Goal: Navigation & Orientation: Find specific page/section

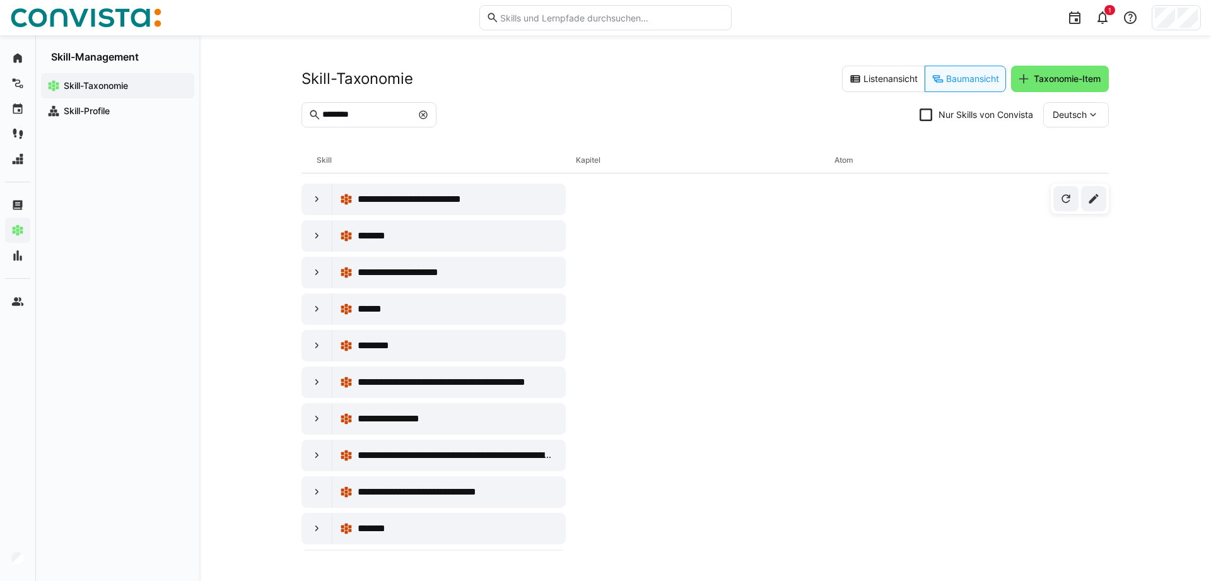
scroll to position [182, 0]
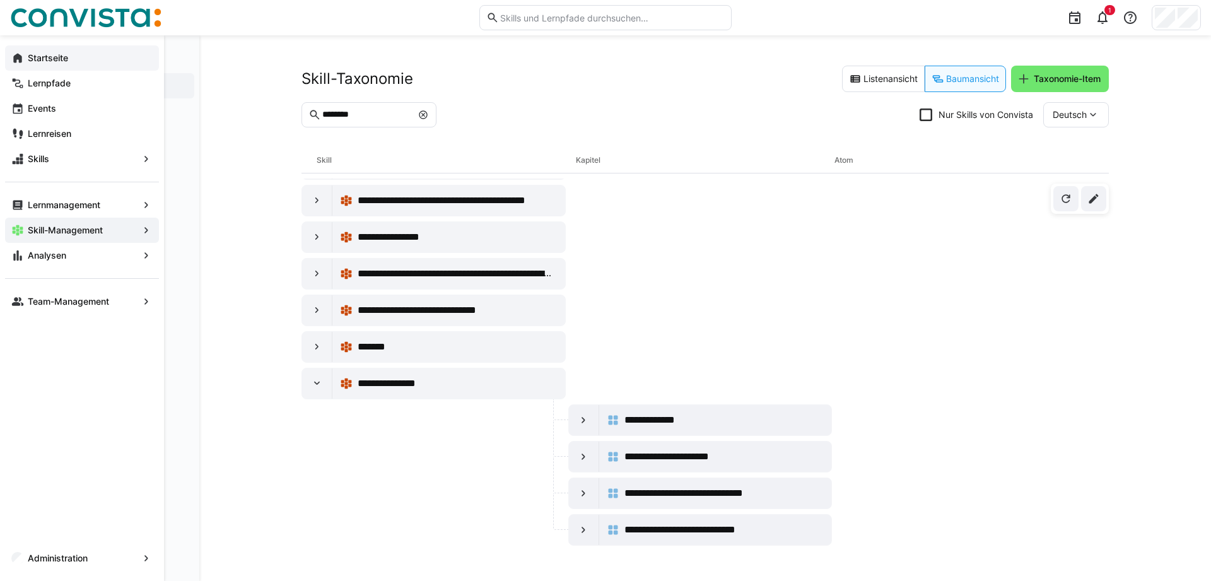
click at [13, 58] on eds-icon at bounding box center [17, 58] width 13 height 13
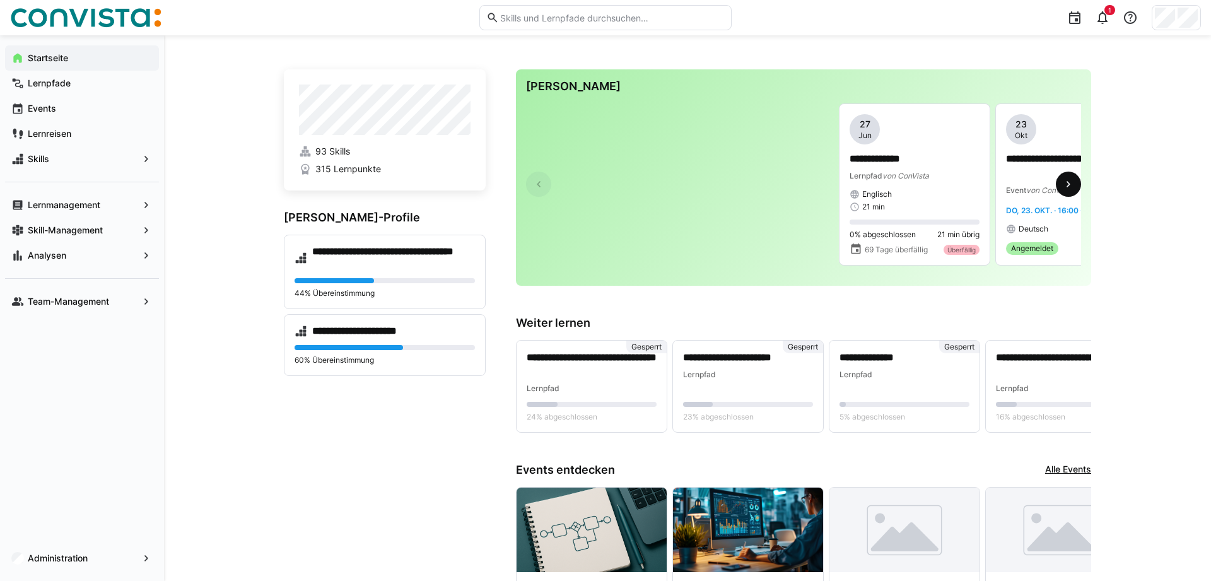
click at [1076, 180] on span at bounding box center [1068, 184] width 25 height 25
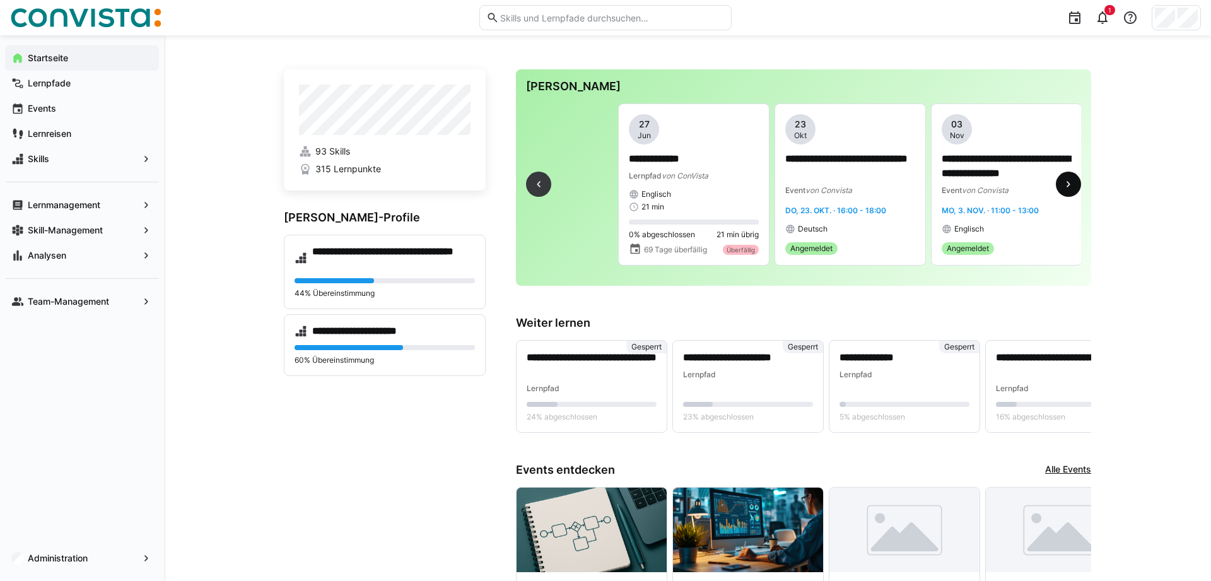
scroll to position [0, 222]
click at [0, 0] on app-navigation-label "Skill-Management" at bounding box center [0, 0] width 0 height 0
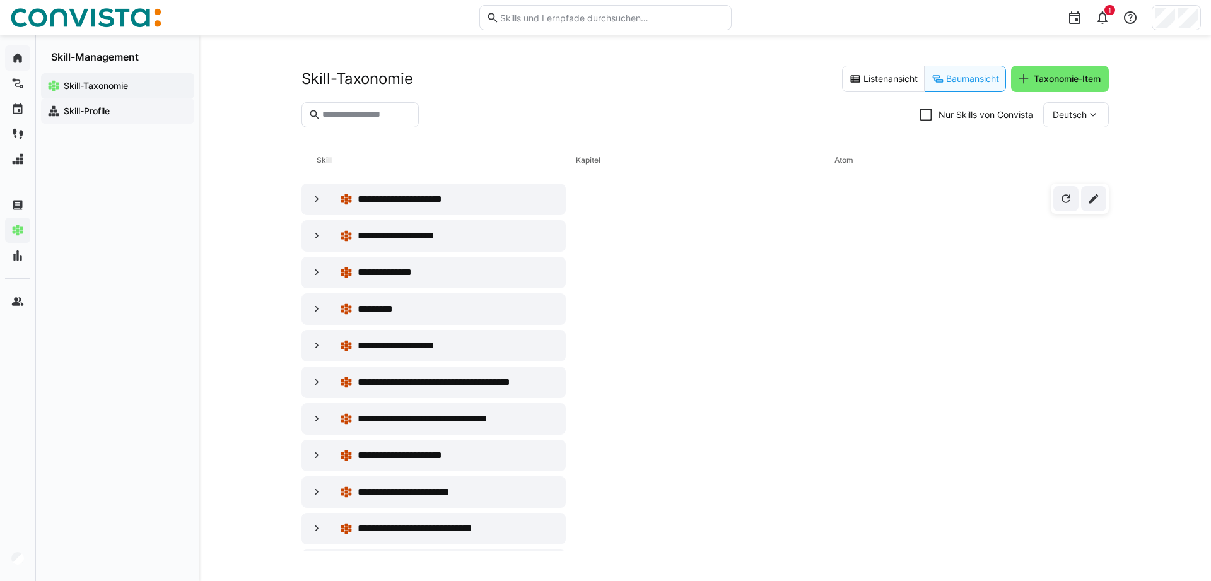
click at [0, 0] on app-navigation-label "Skill-Profile" at bounding box center [0, 0] width 0 height 0
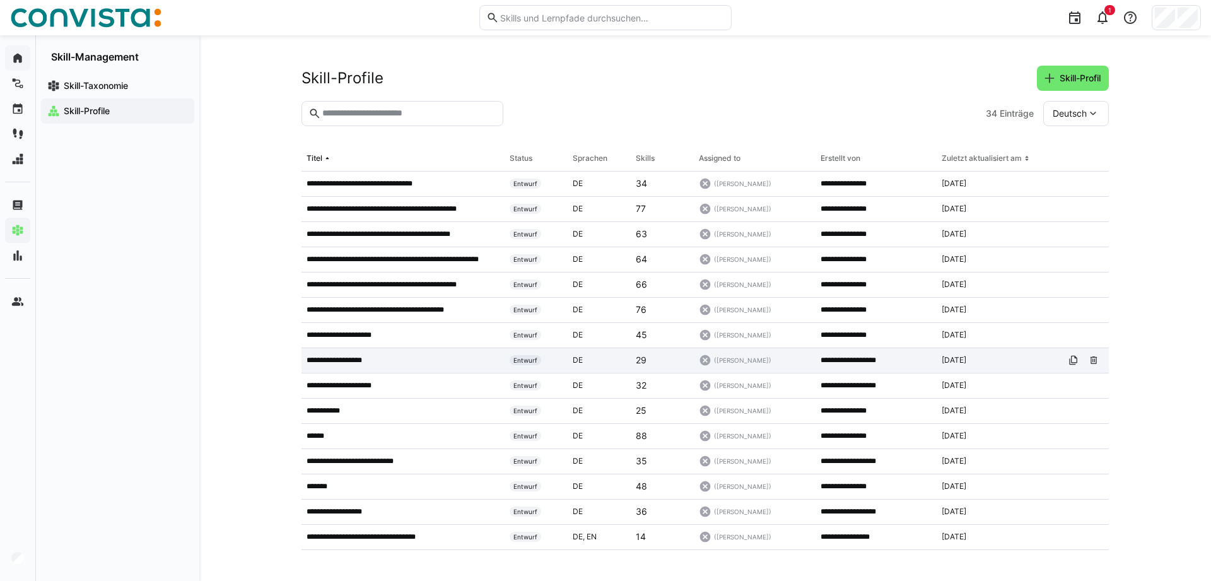
click at [358, 366] on div "**********" at bounding box center [403, 360] width 203 height 25
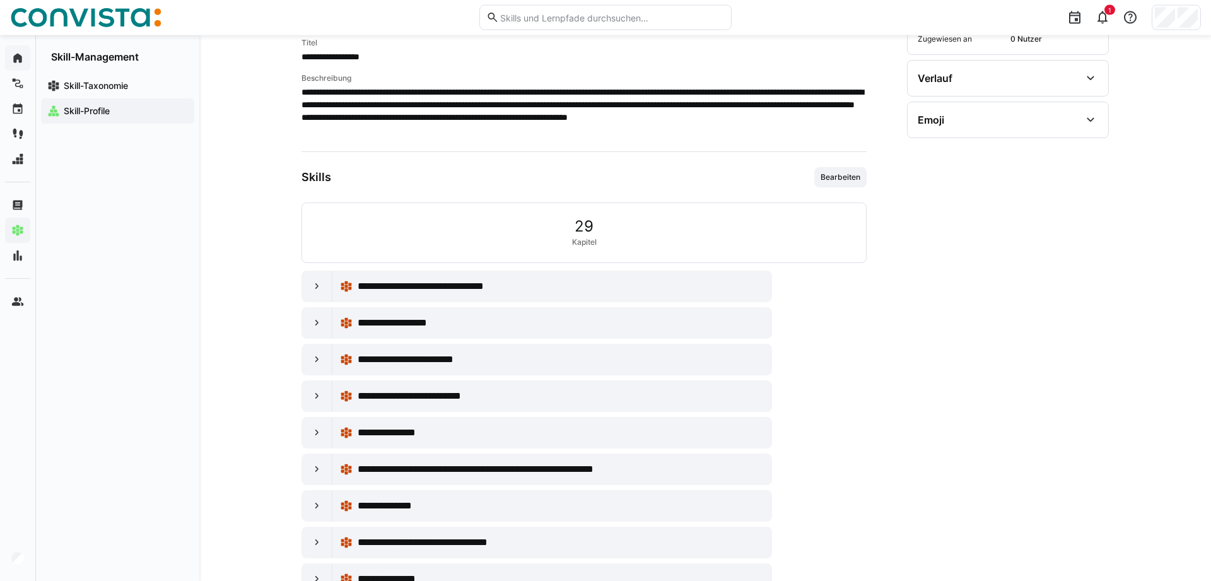
scroll to position [254, 0]
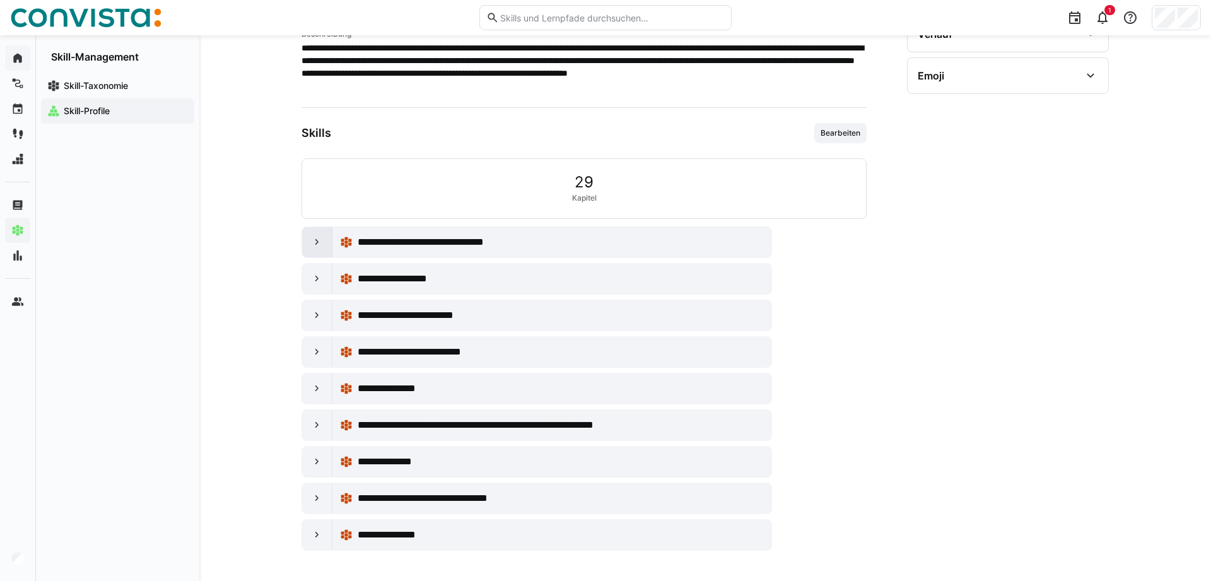
click at [319, 249] on div at bounding box center [317, 242] width 30 height 30
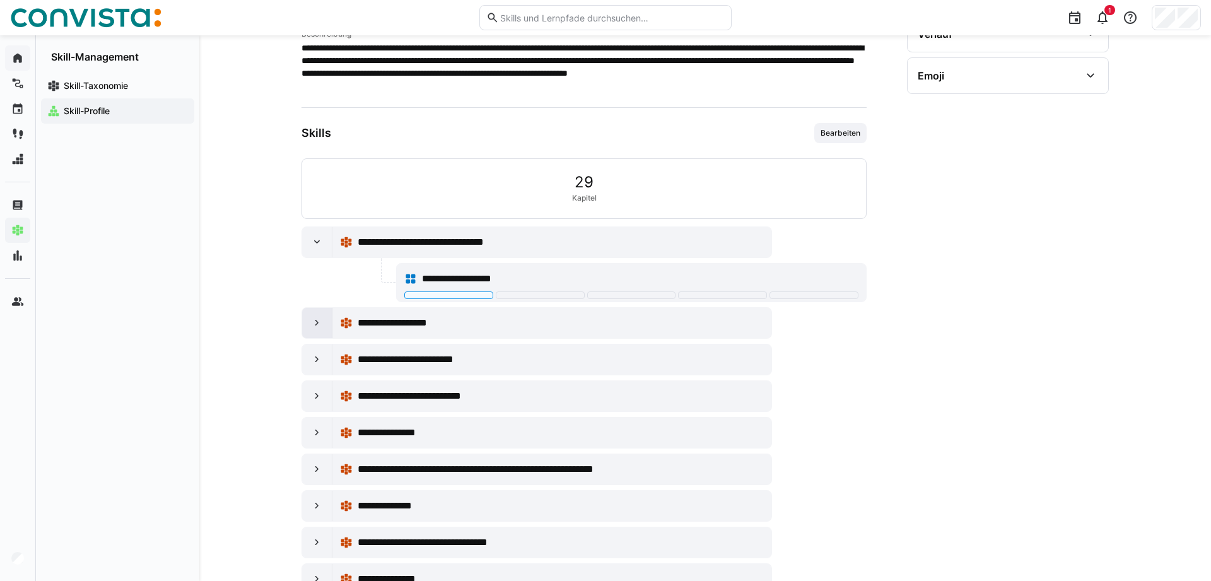
click at [317, 319] on eds-icon at bounding box center [317, 323] width 13 height 13
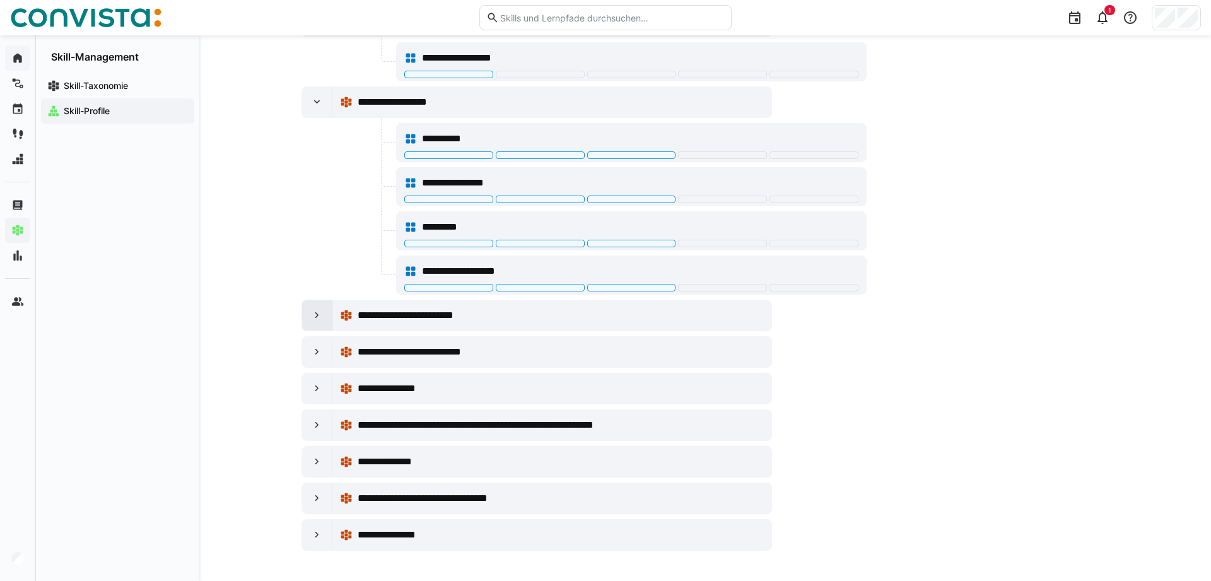
click at [313, 321] on div at bounding box center [317, 315] width 30 height 30
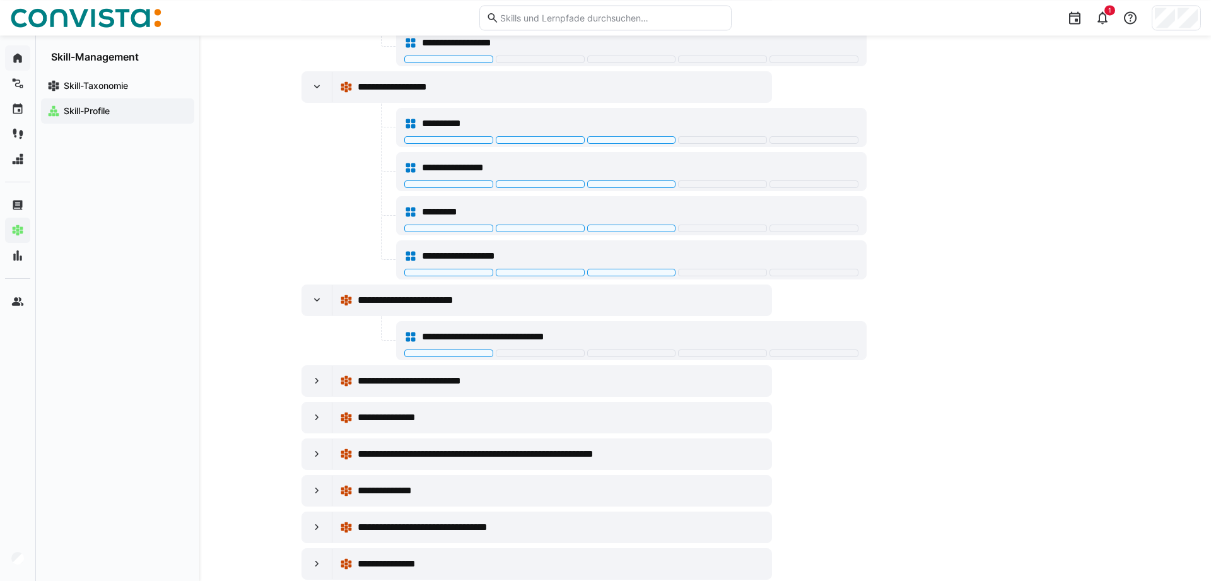
scroll to position [519, 0]
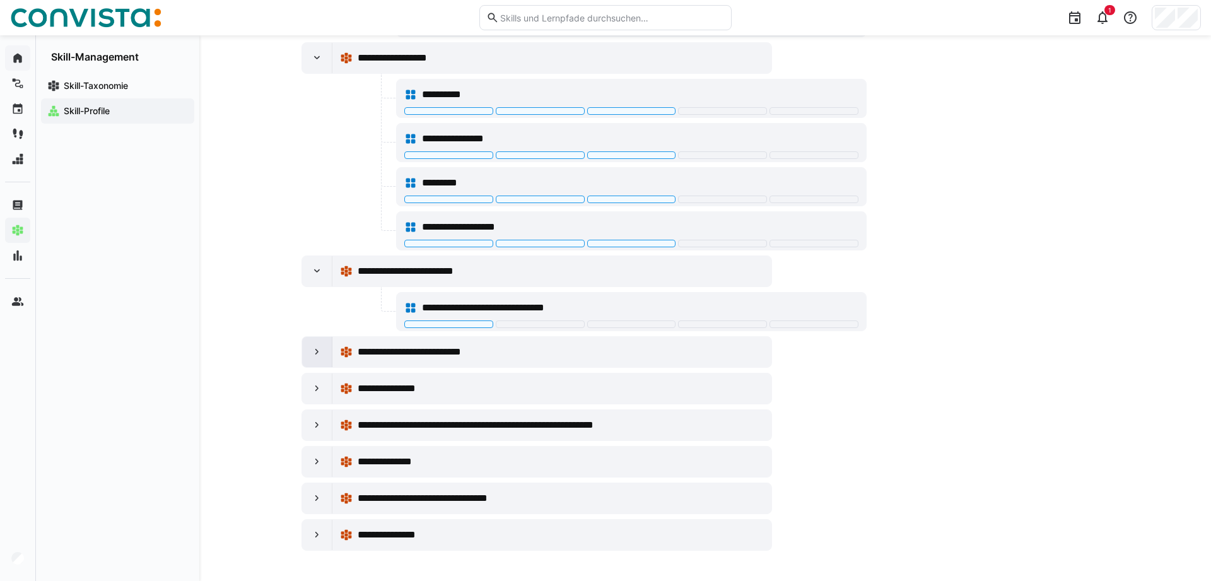
click at [308, 360] on div at bounding box center [317, 352] width 30 height 30
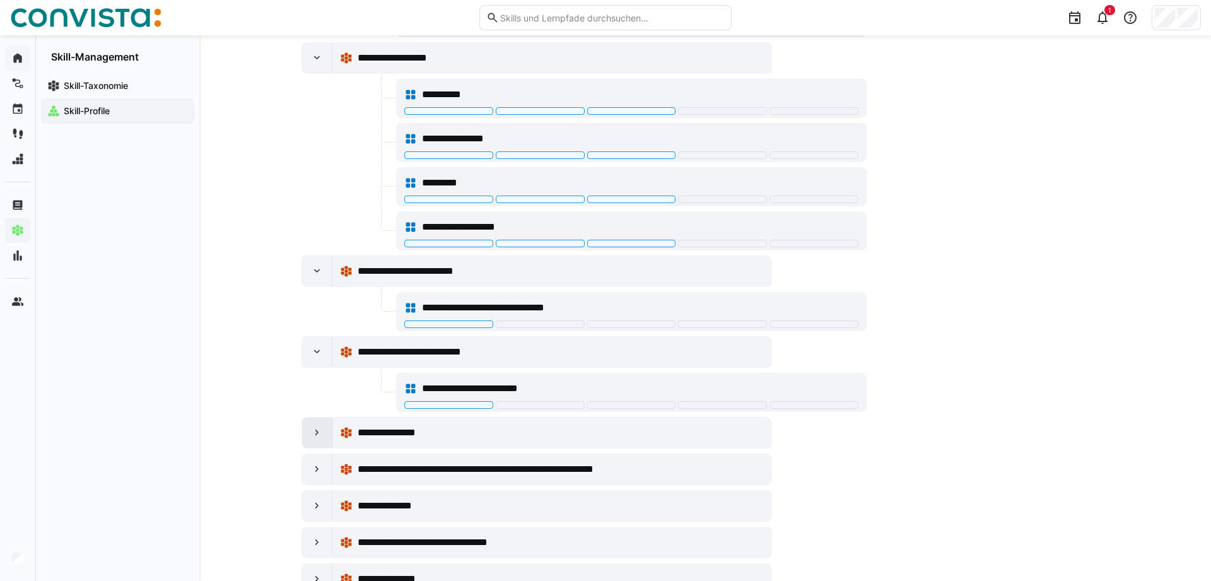
drag, startPoint x: 323, startPoint y: 430, endPoint x: 320, endPoint y: 438, distance: 8.6
click at [322, 431] on eds-icon at bounding box center [317, 432] width 13 height 13
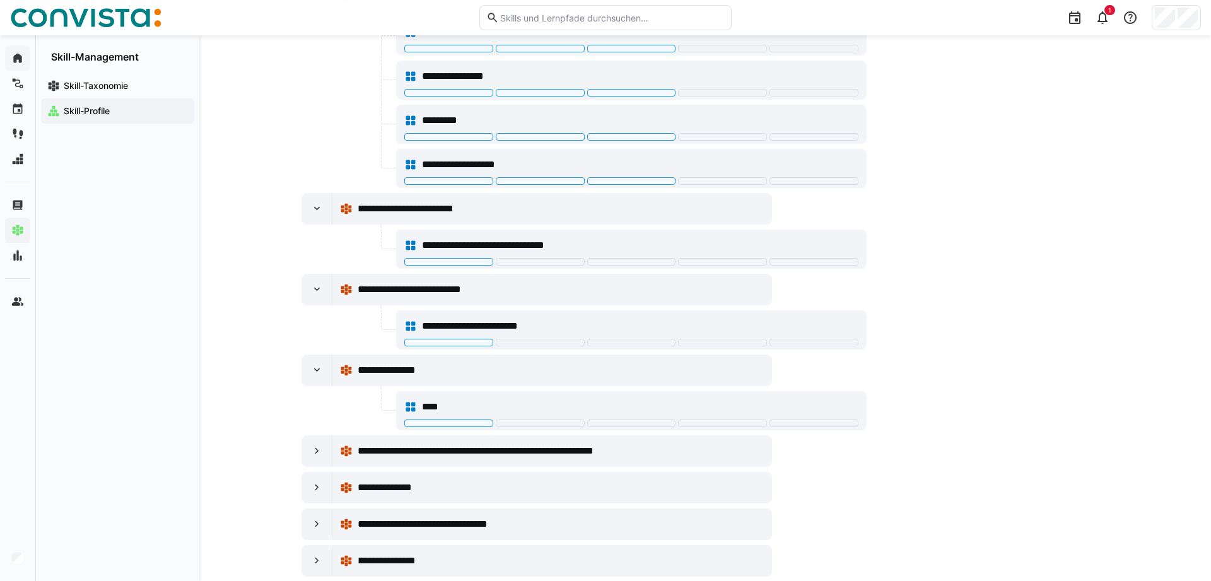
scroll to position [607, 0]
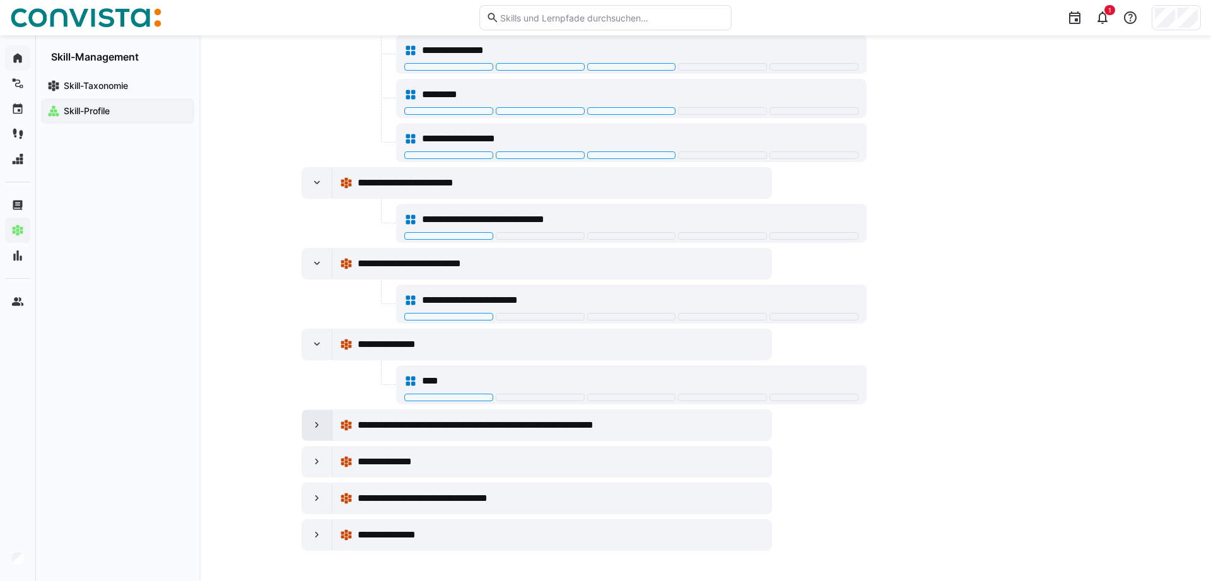
click at [314, 423] on eds-icon at bounding box center [317, 425] width 13 height 13
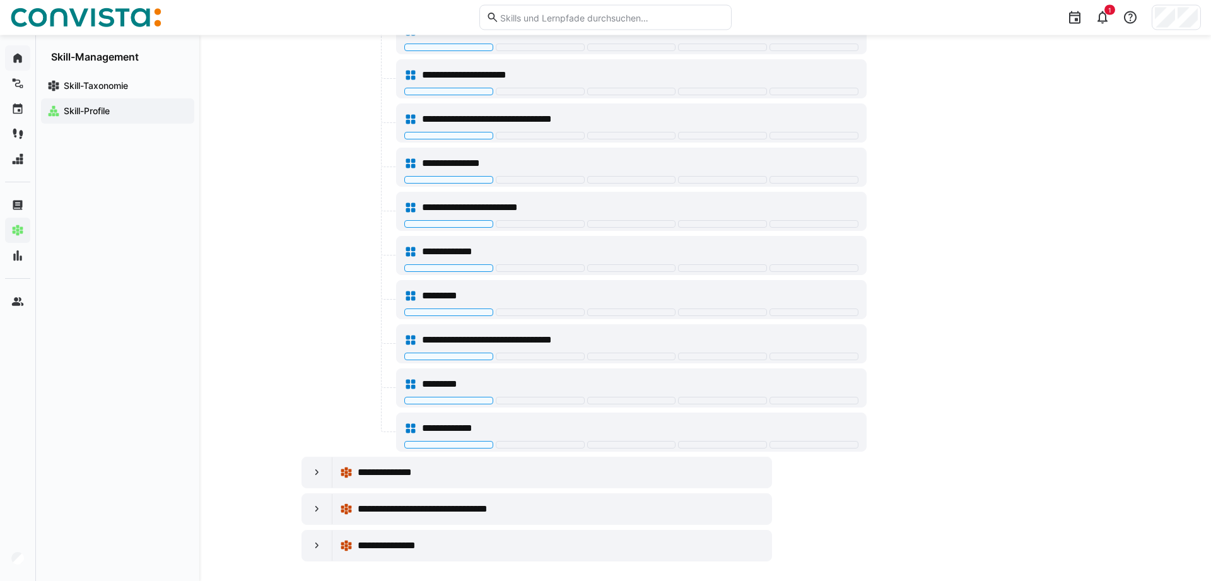
scroll to position [1137, 0]
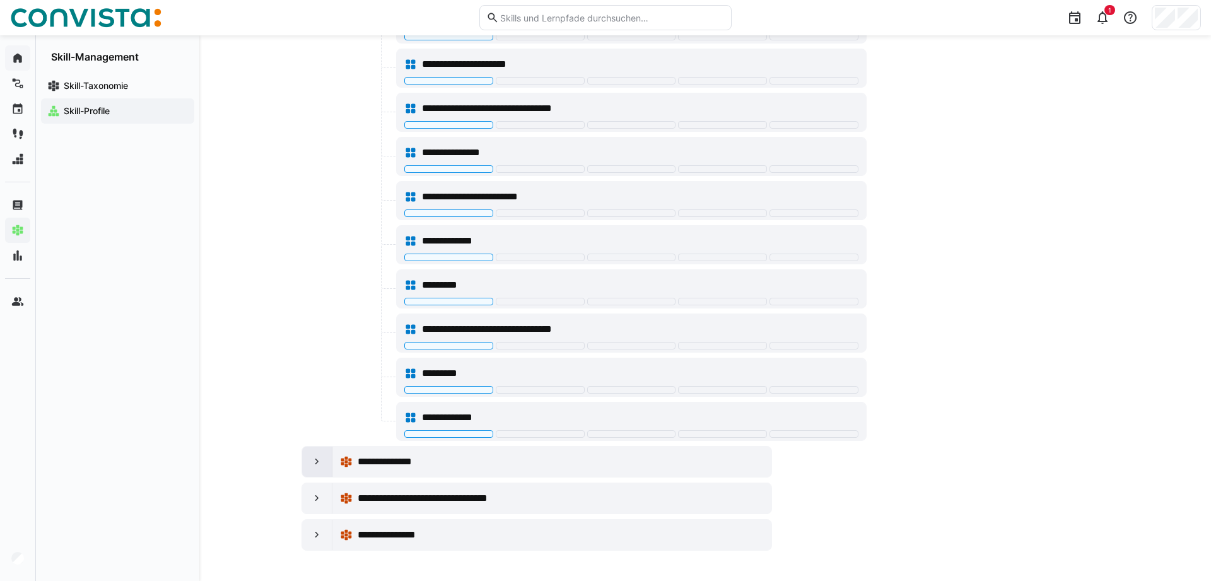
click at [313, 459] on eds-icon at bounding box center [317, 461] width 13 height 13
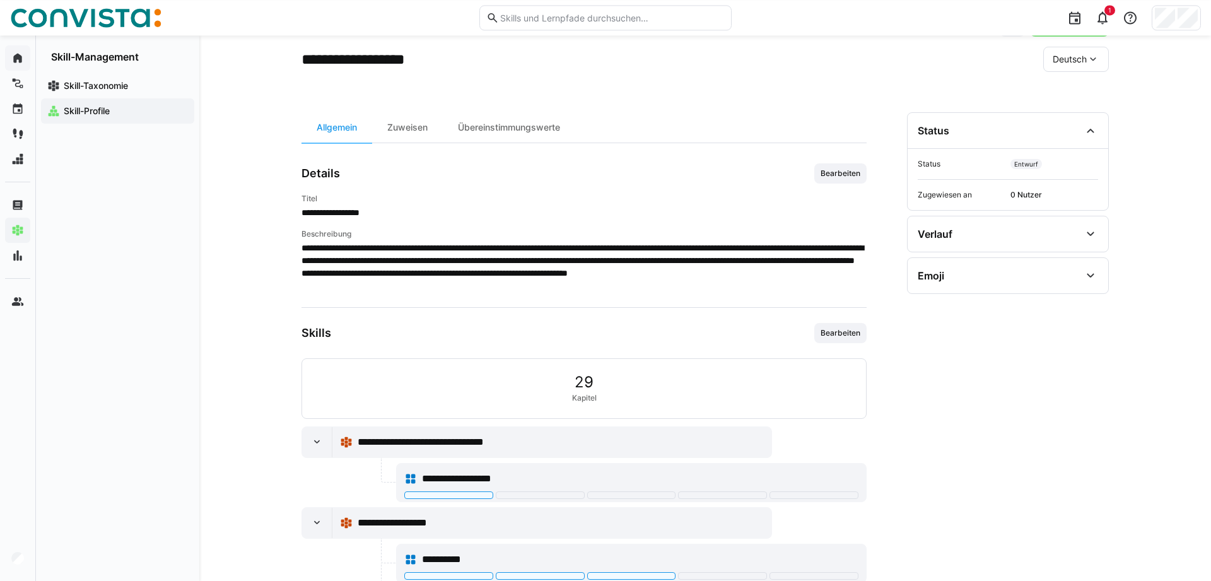
scroll to position [0, 0]
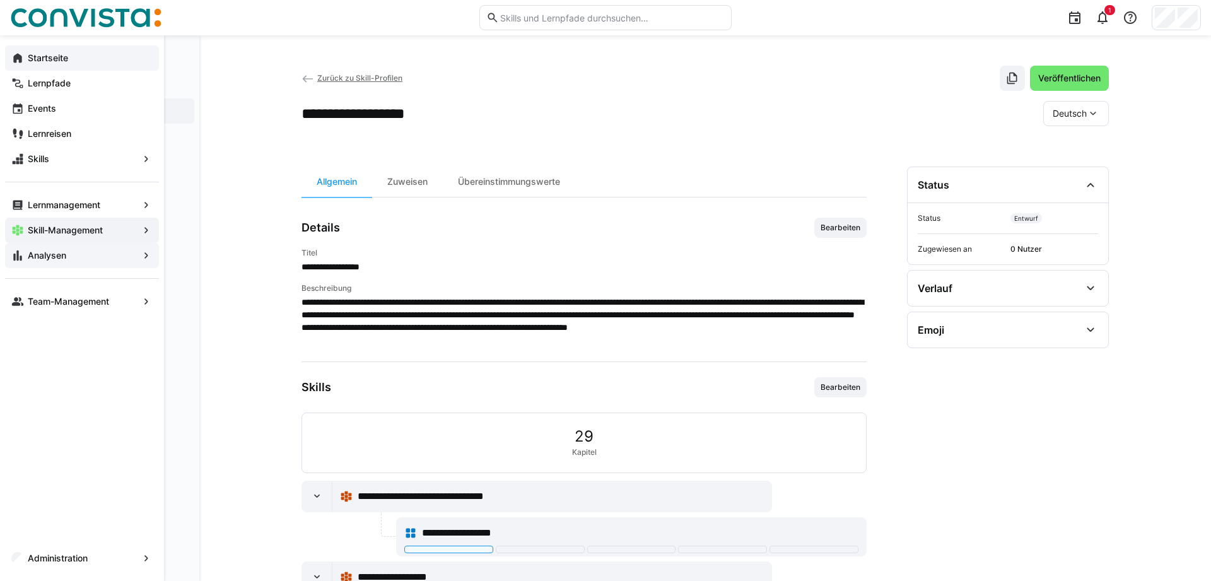
click at [14, 261] on eds-icon at bounding box center [17, 255] width 13 height 13
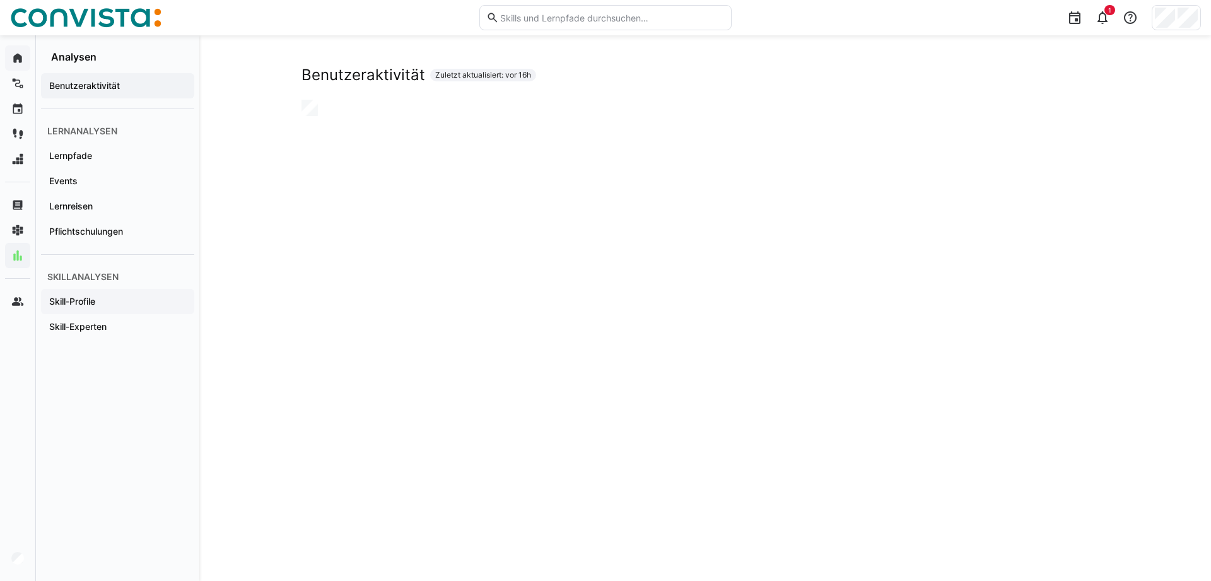
click at [0, 0] on app-navigation-label "Skill-Profile" at bounding box center [0, 0] width 0 height 0
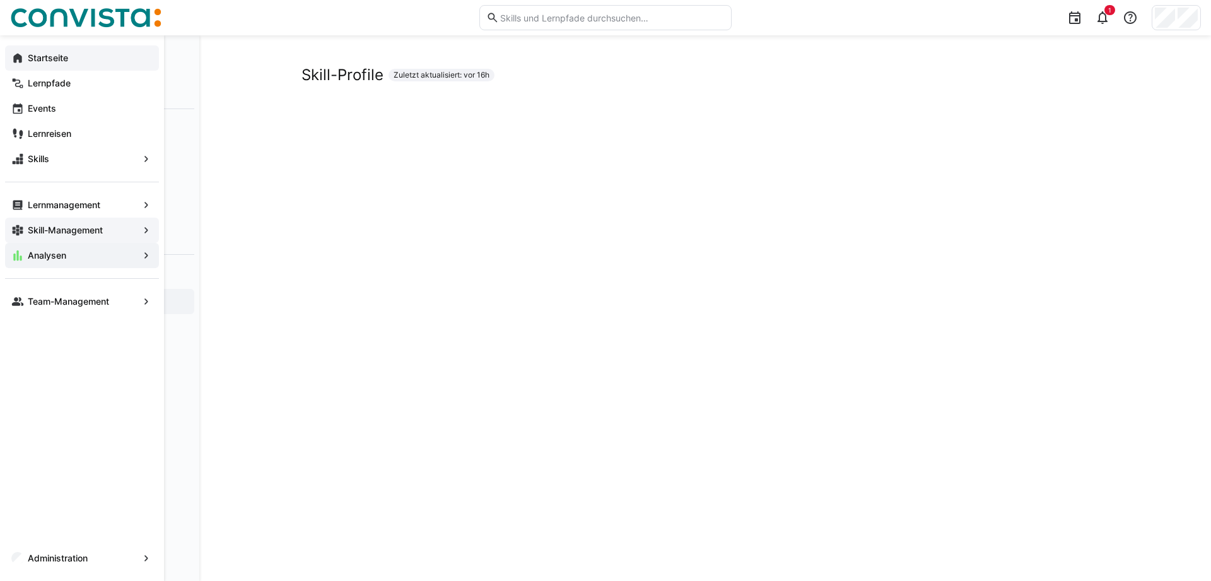
click at [21, 227] on eds-icon at bounding box center [17, 230] width 13 height 13
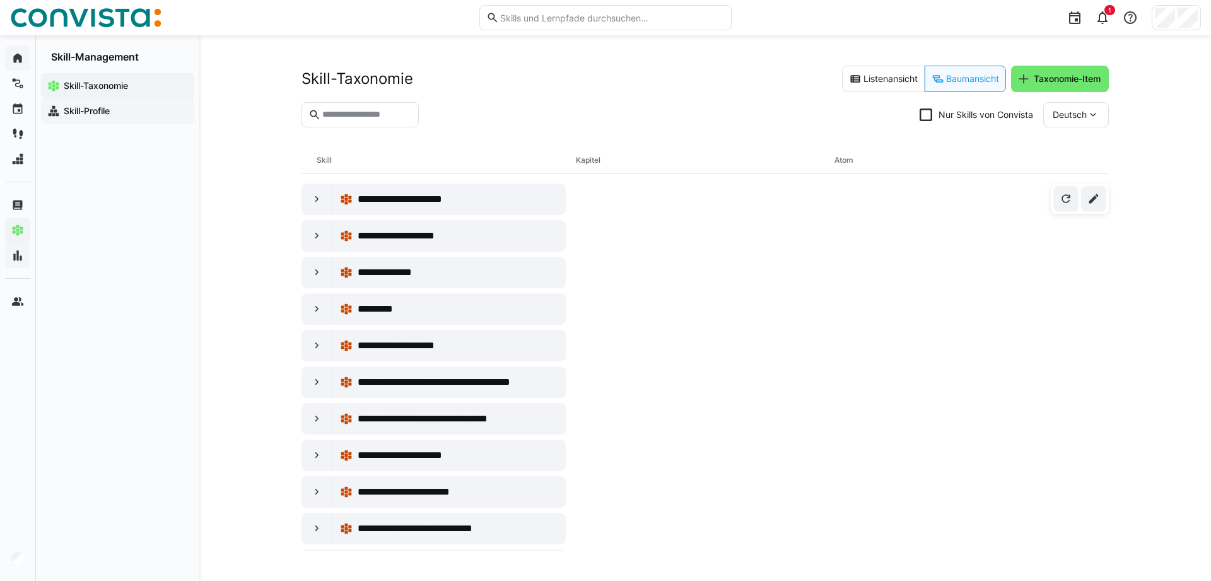
click at [0, 0] on app-navigation-label "Skill-Profile" at bounding box center [0, 0] width 0 height 0
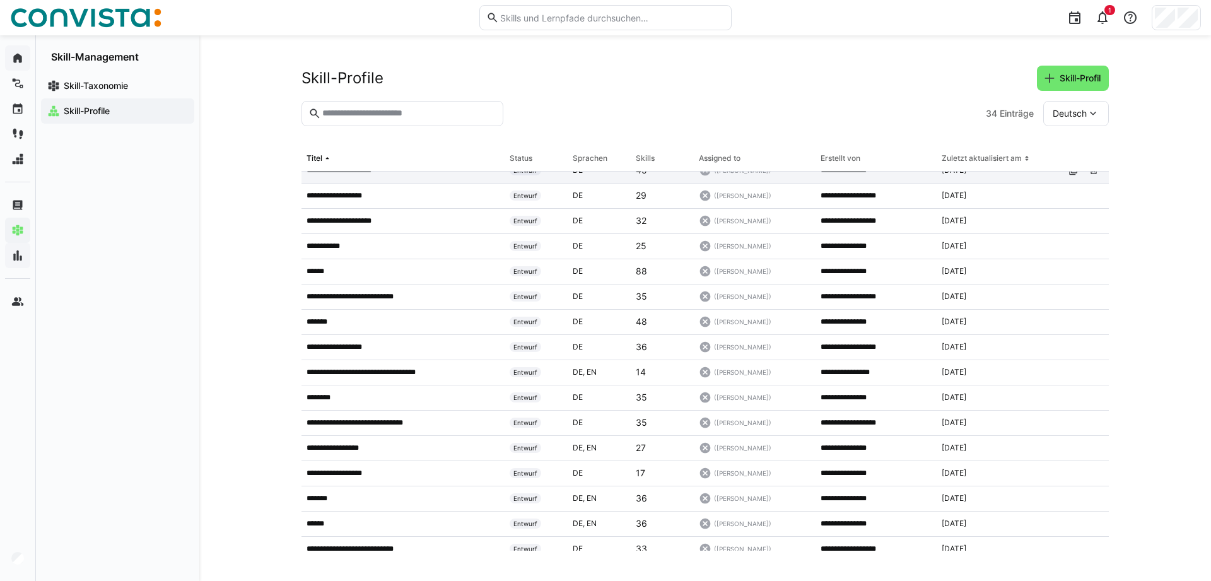
scroll to position [193, 0]
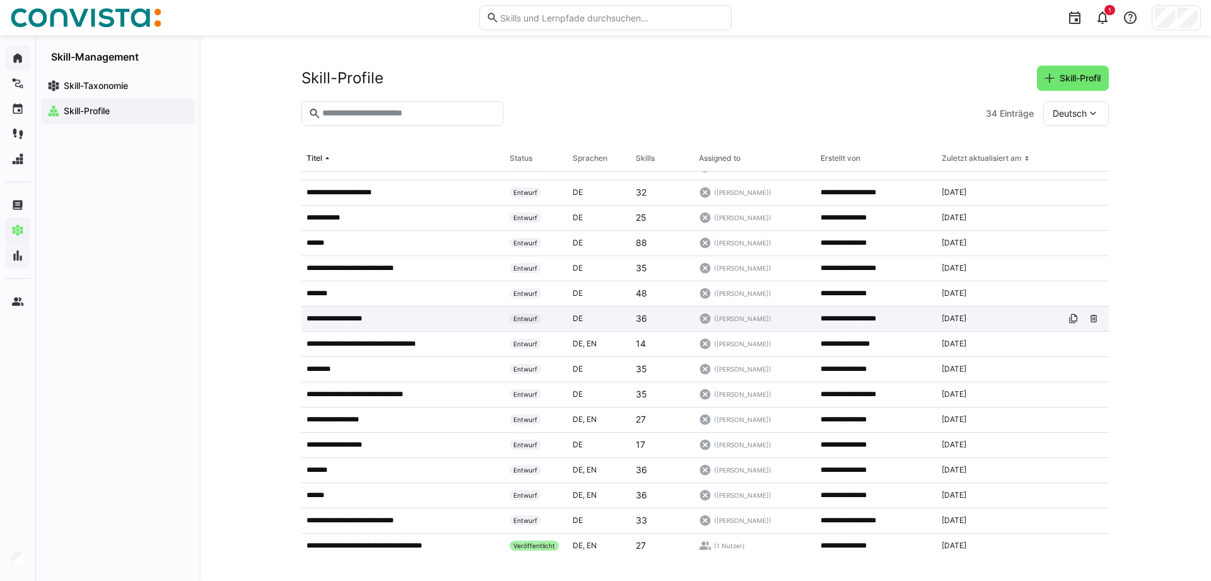
click at [363, 324] on p "**********" at bounding box center [344, 318] width 75 height 10
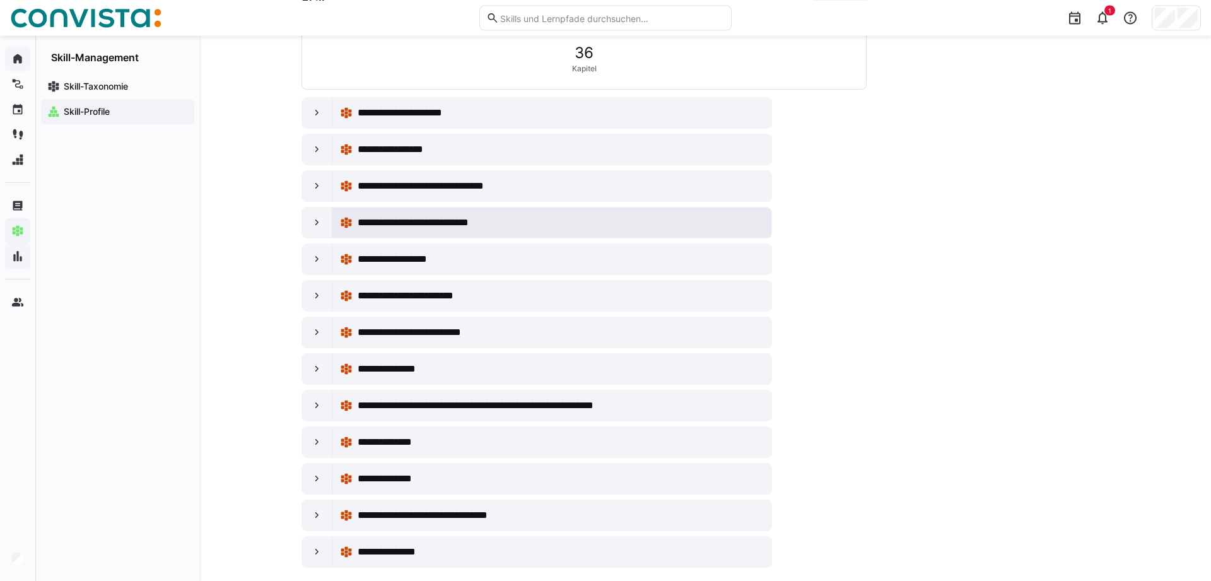
scroll to position [501, 0]
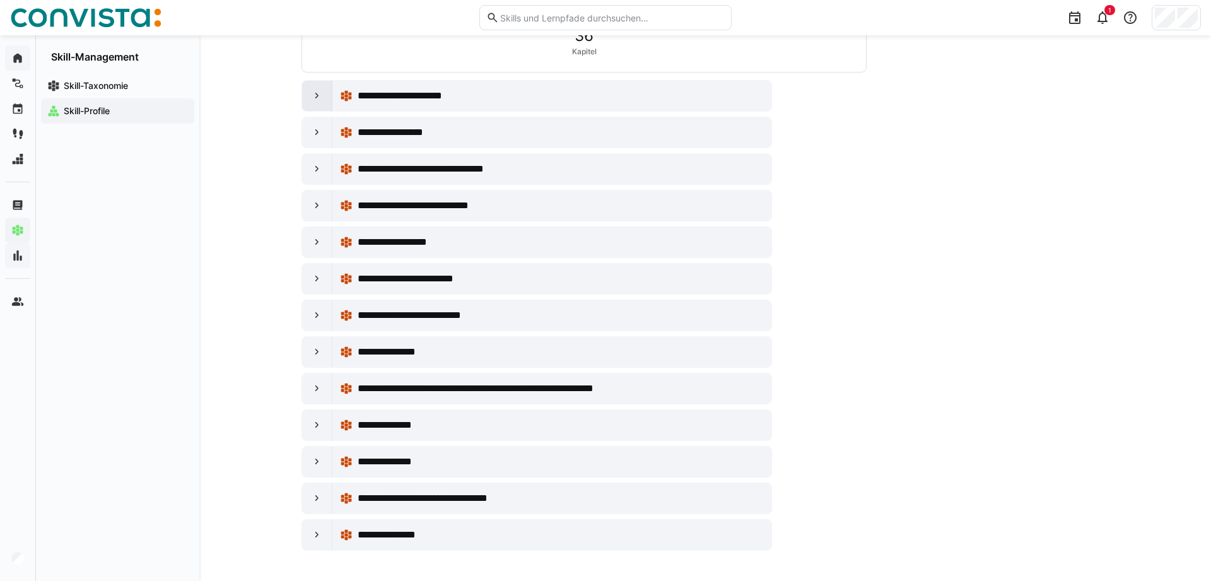
click at [315, 100] on eds-icon at bounding box center [317, 96] width 13 height 13
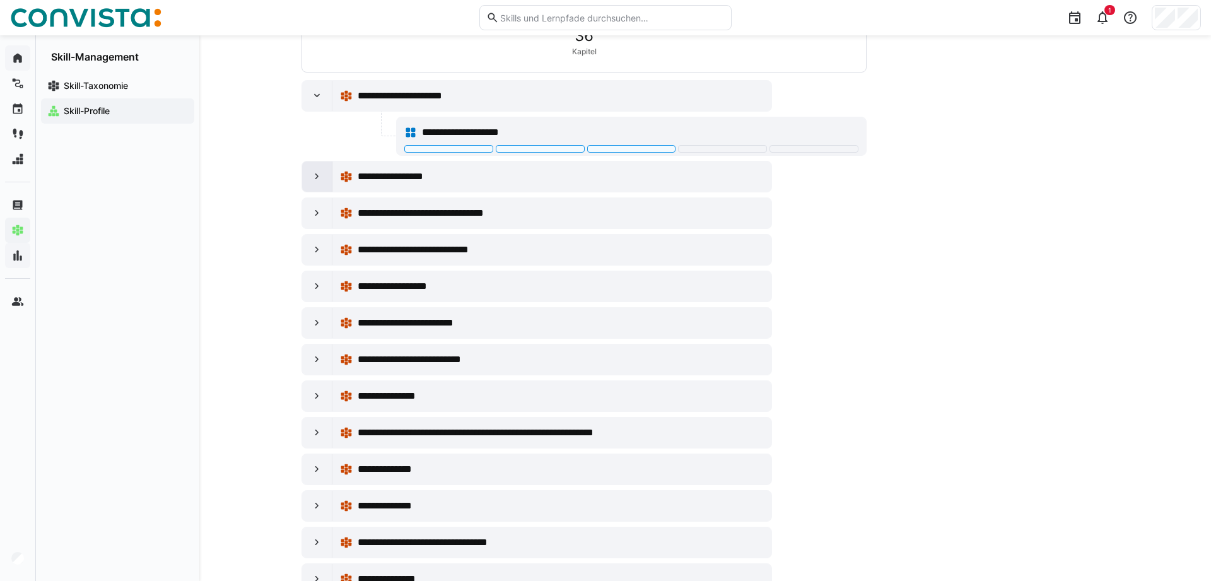
click at [319, 168] on div at bounding box center [317, 176] width 30 height 30
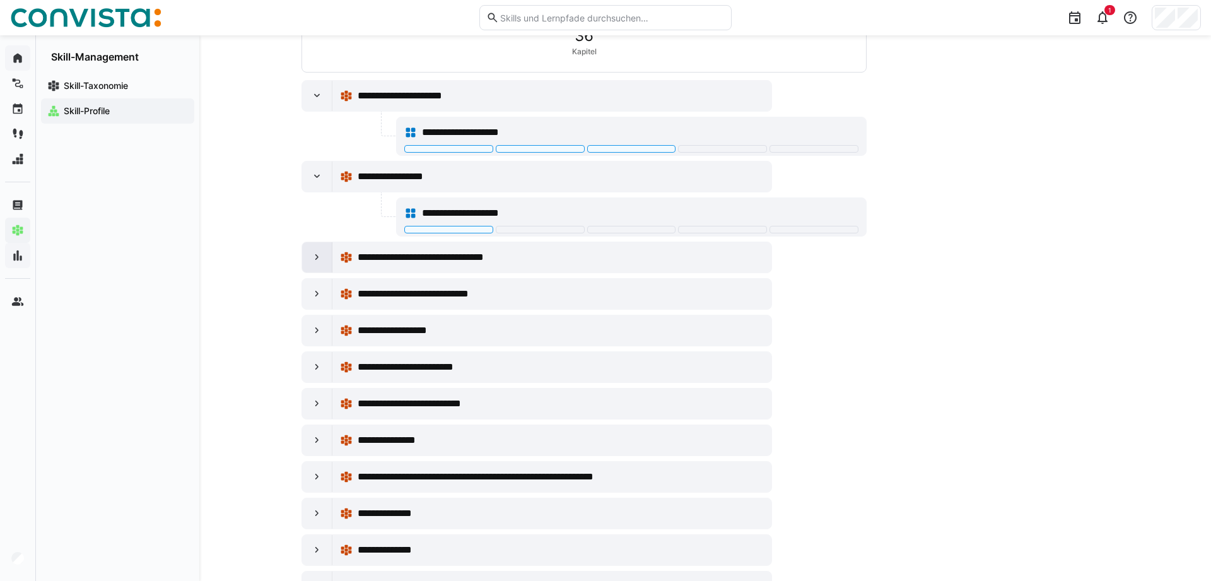
click at [315, 250] on div at bounding box center [317, 257] width 30 height 30
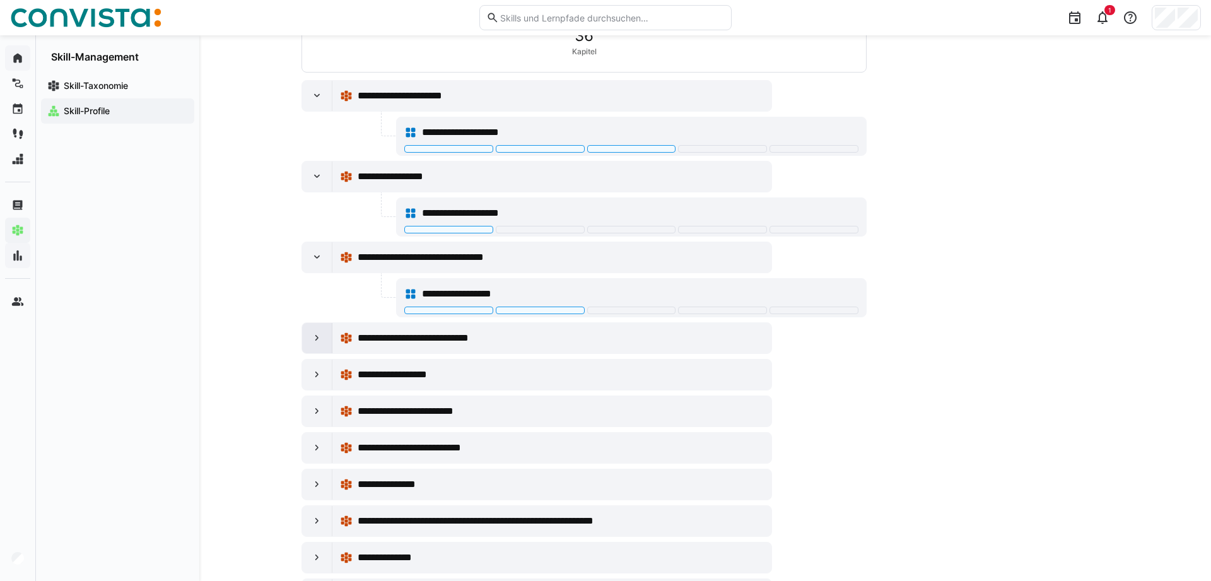
click at [315, 331] on div at bounding box center [317, 338] width 30 height 30
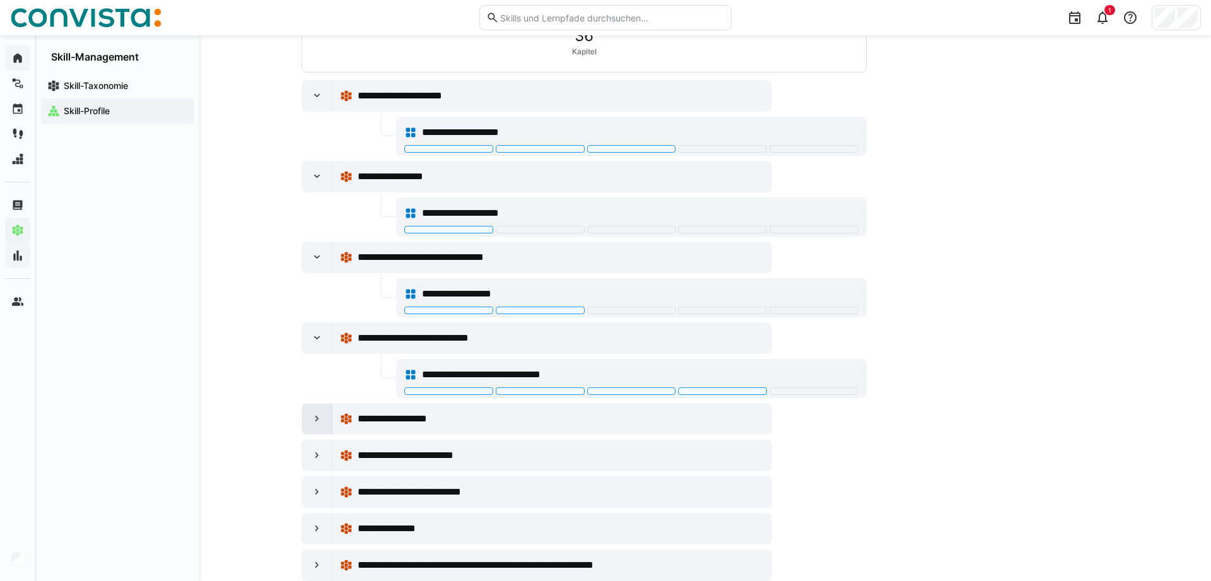
click at [313, 412] on div at bounding box center [317, 419] width 30 height 30
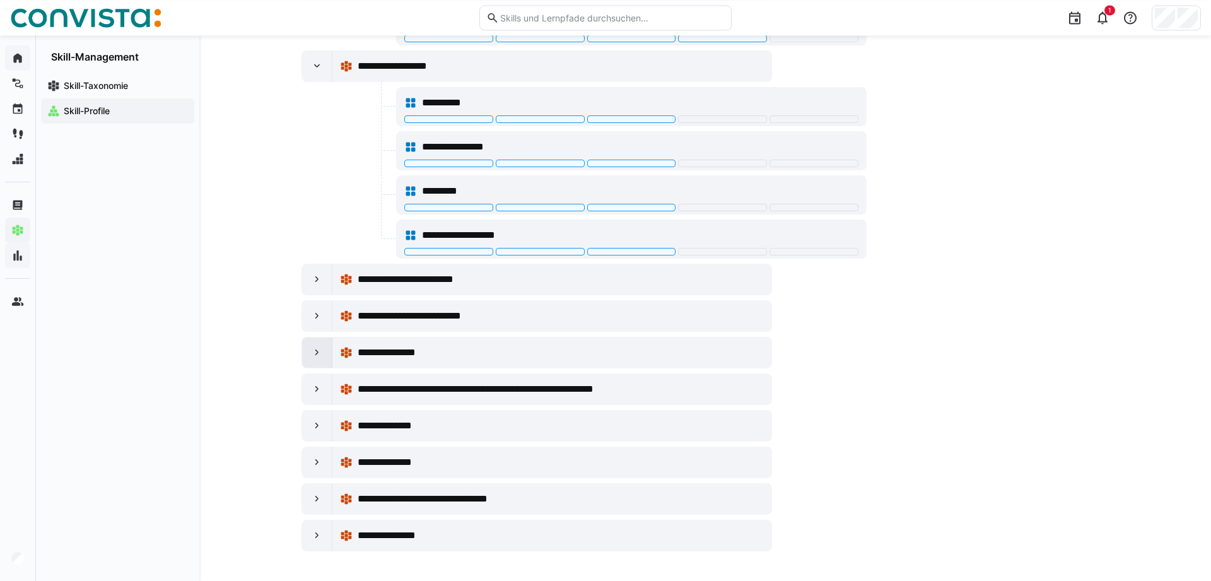
scroll to position [855, 0]
click at [315, 277] on eds-icon at bounding box center [317, 278] width 13 height 13
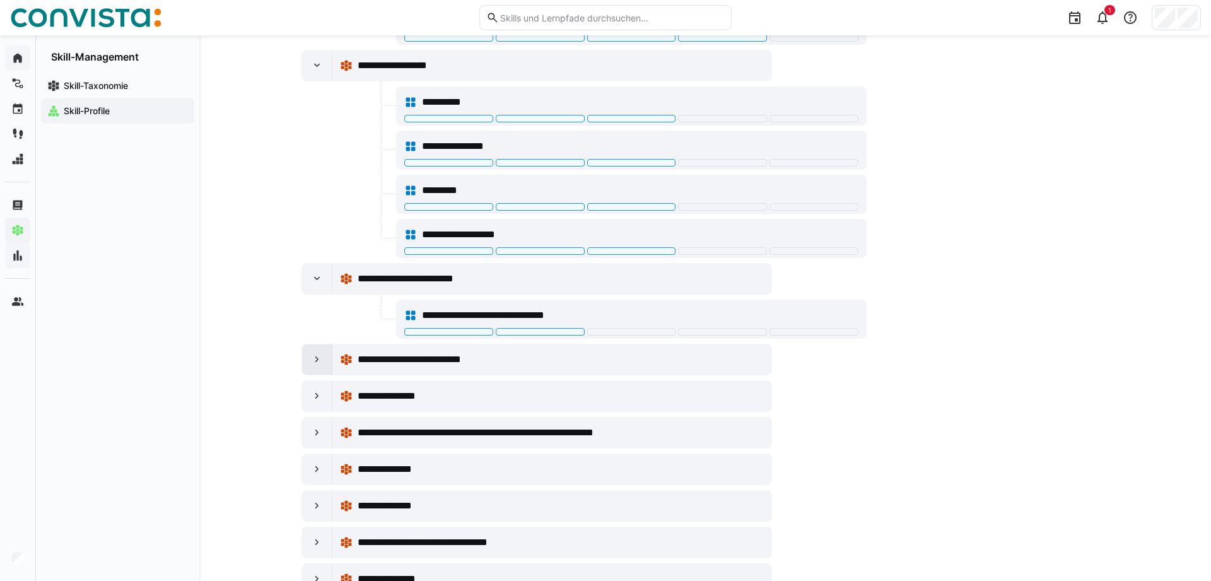
click at [309, 352] on div at bounding box center [317, 359] width 30 height 30
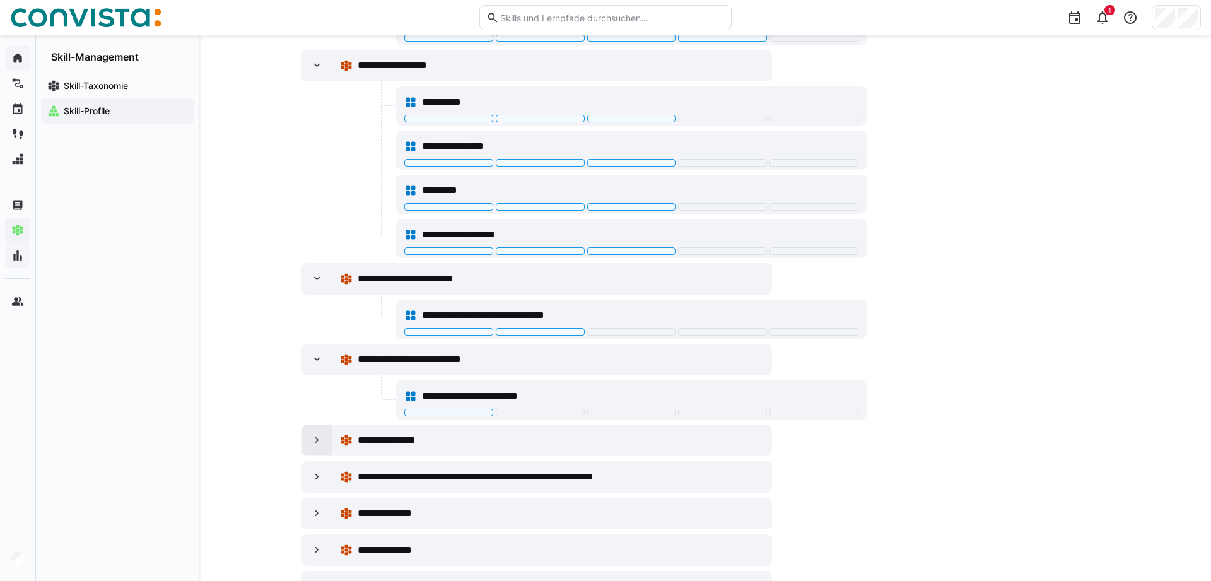
click at [319, 430] on div at bounding box center [317, 440] width 30 height 30
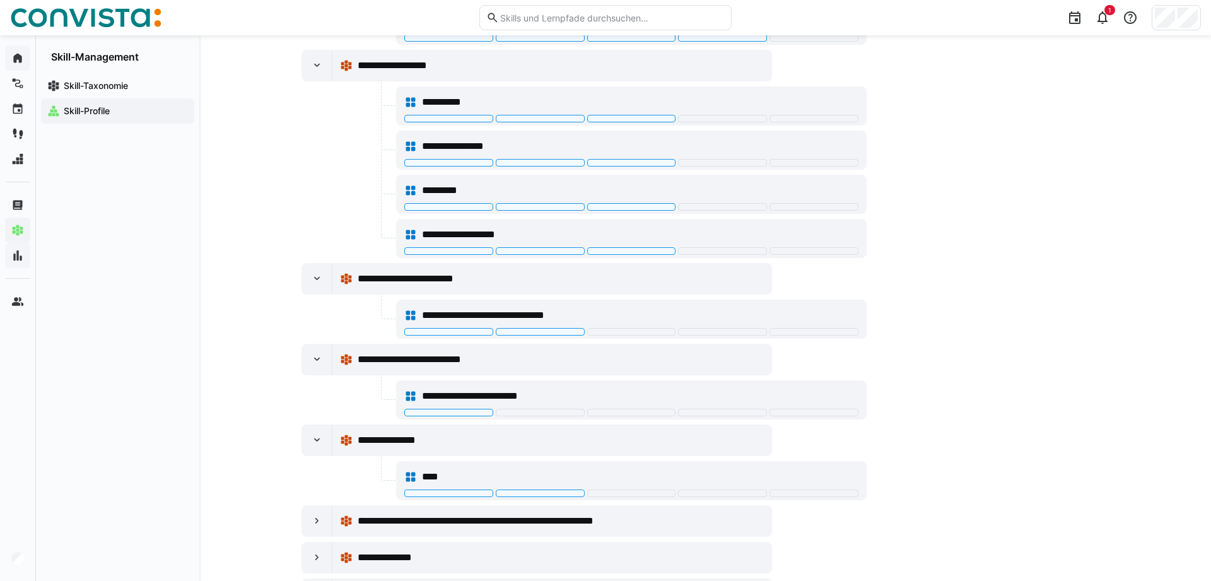
scroll to position [987, 0]
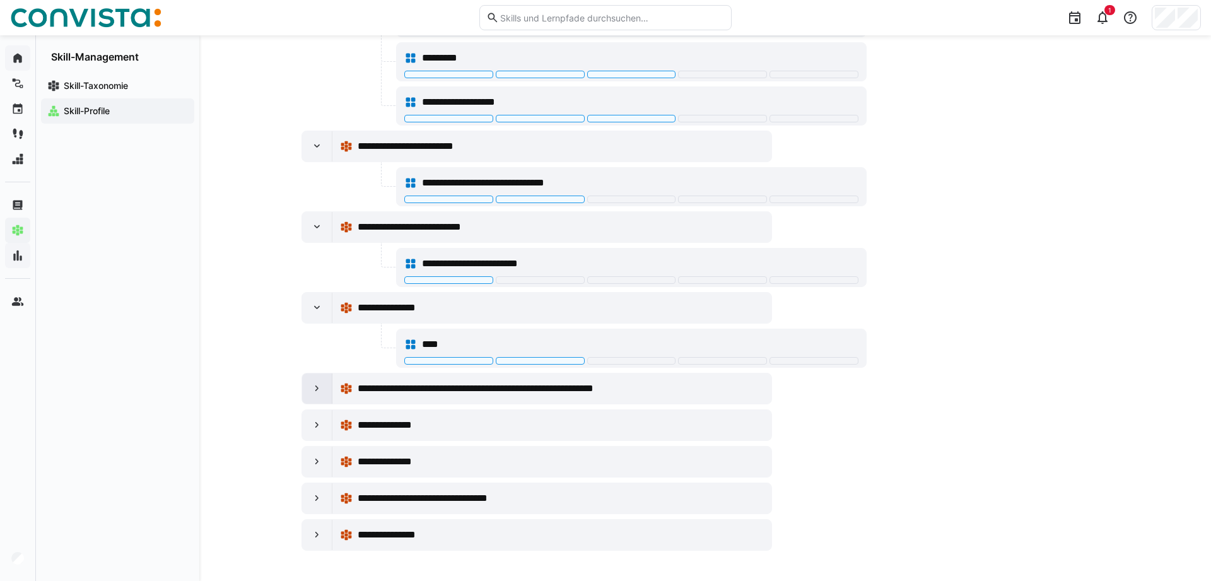
click at [315, 383] on eds-icon at bounding box center [317, 388] width 13 height 13
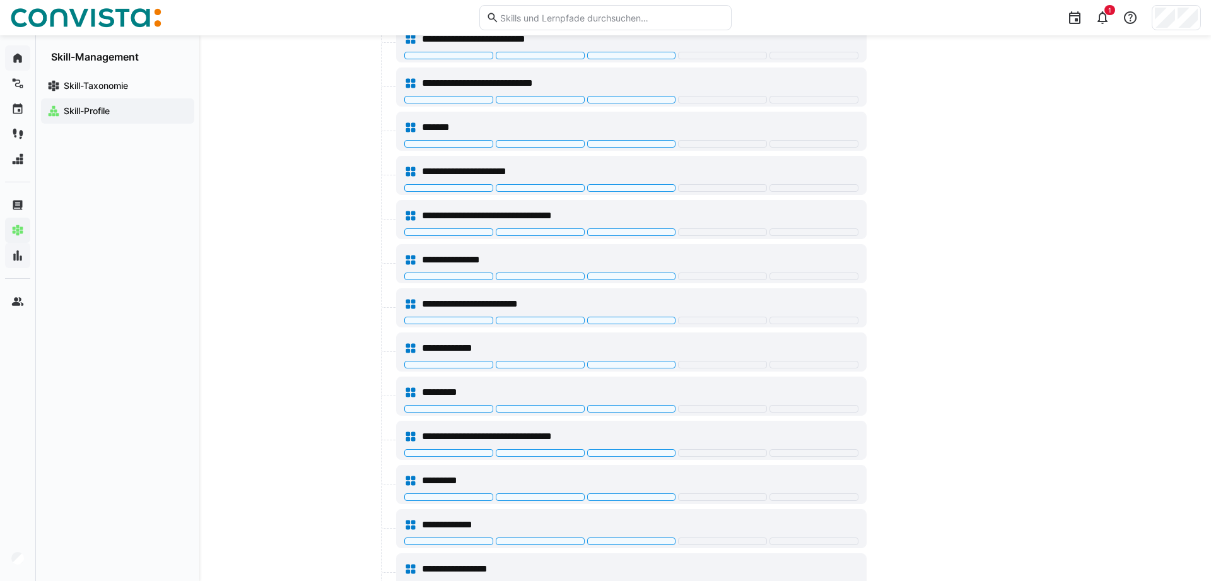
scroll to position [1605, 0]
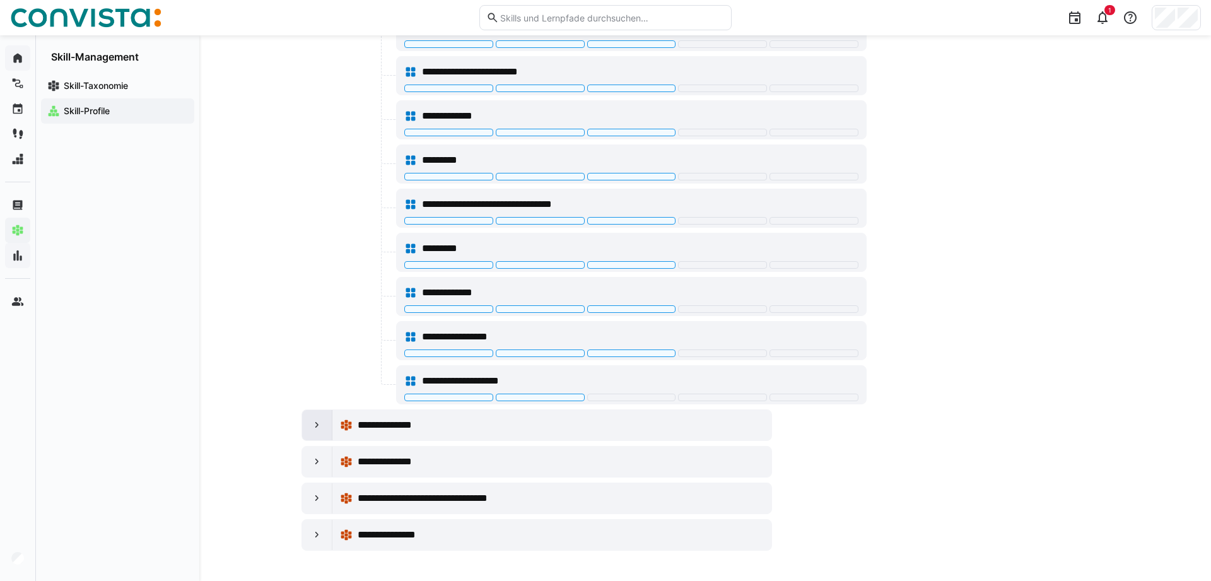
click at [315, 426] on eds-icon at bounding box center [317, 425] width 13 height 13
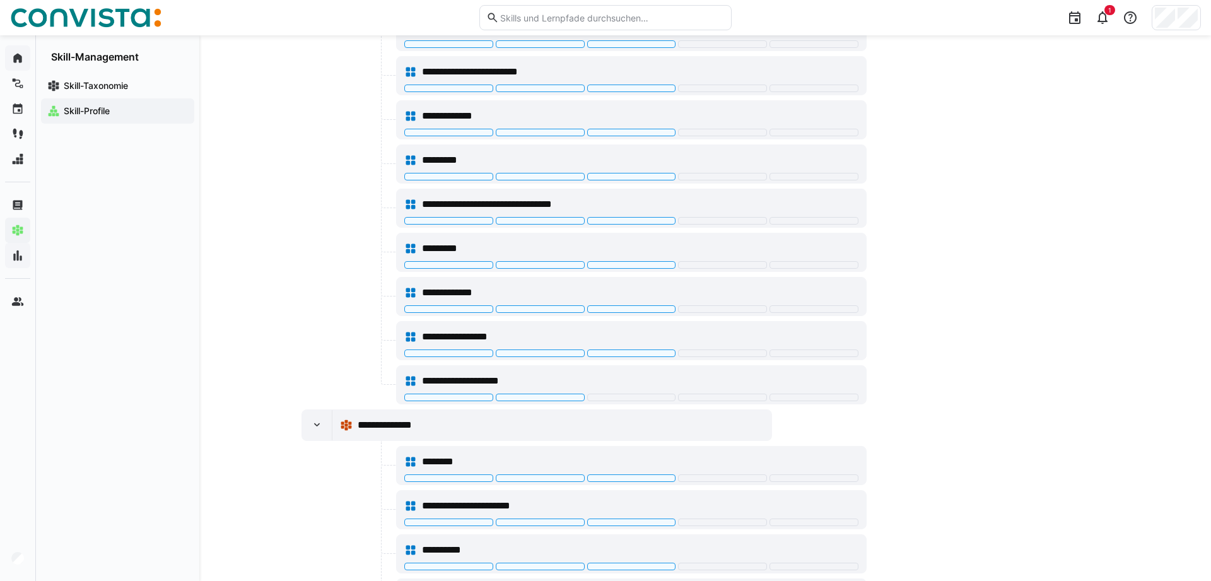
scroll to position [1782, 0]
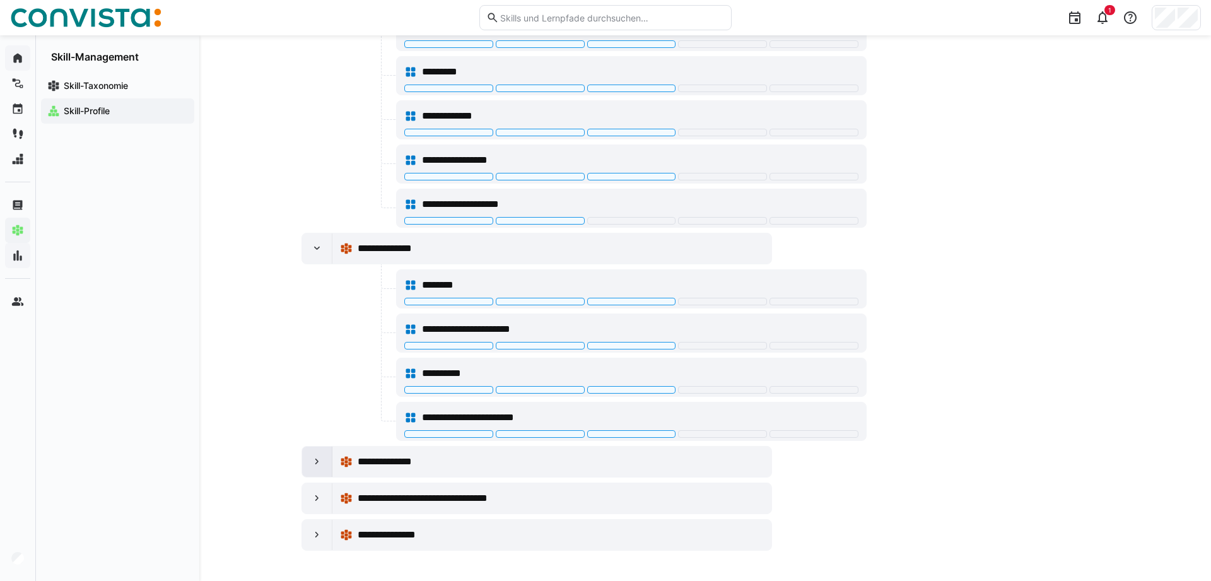
click at [322, 464] on eds-icon at bounding box center [317, 461] width 13 height 13
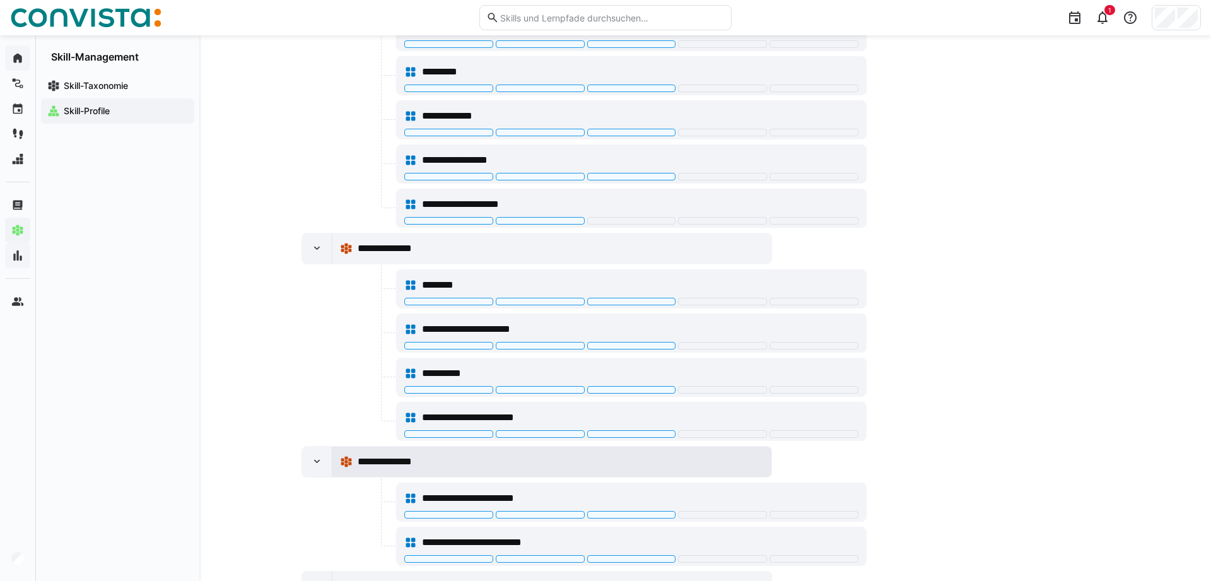
scroll to position [1870, 0]
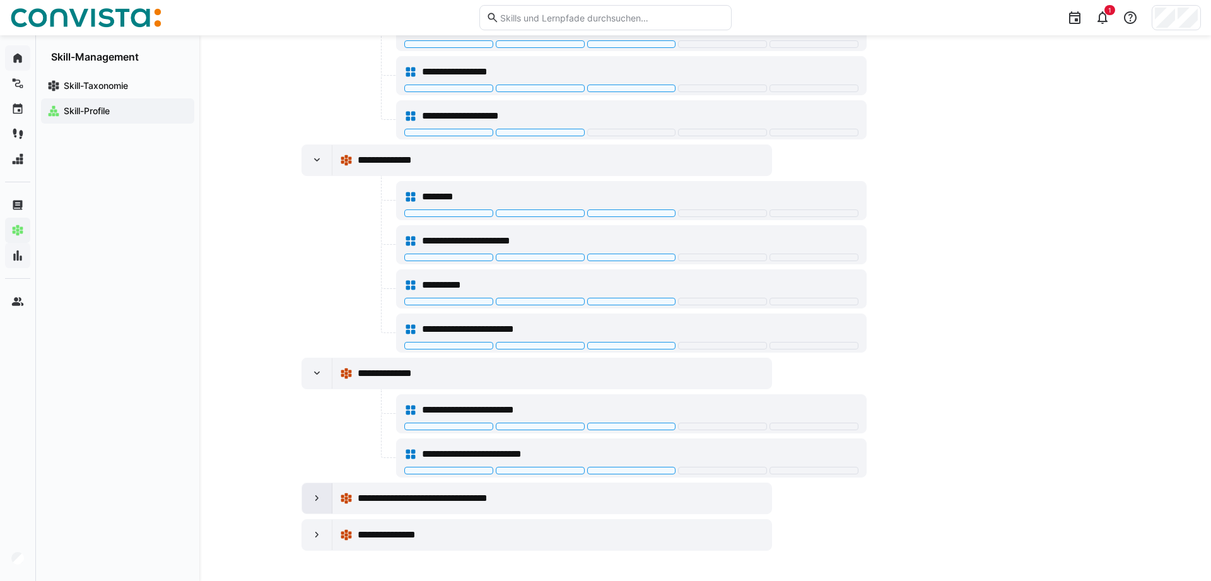
click at [319, 500] on eds-icon at bounding box center [317, 498] width 13 height 13
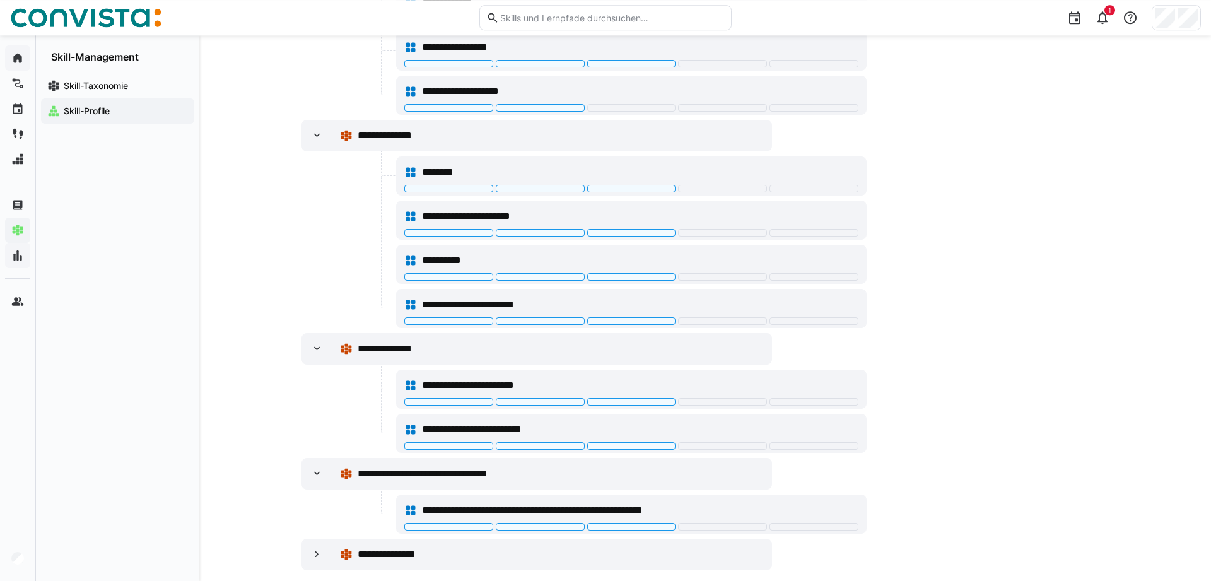
scroll to position [1914, 0]
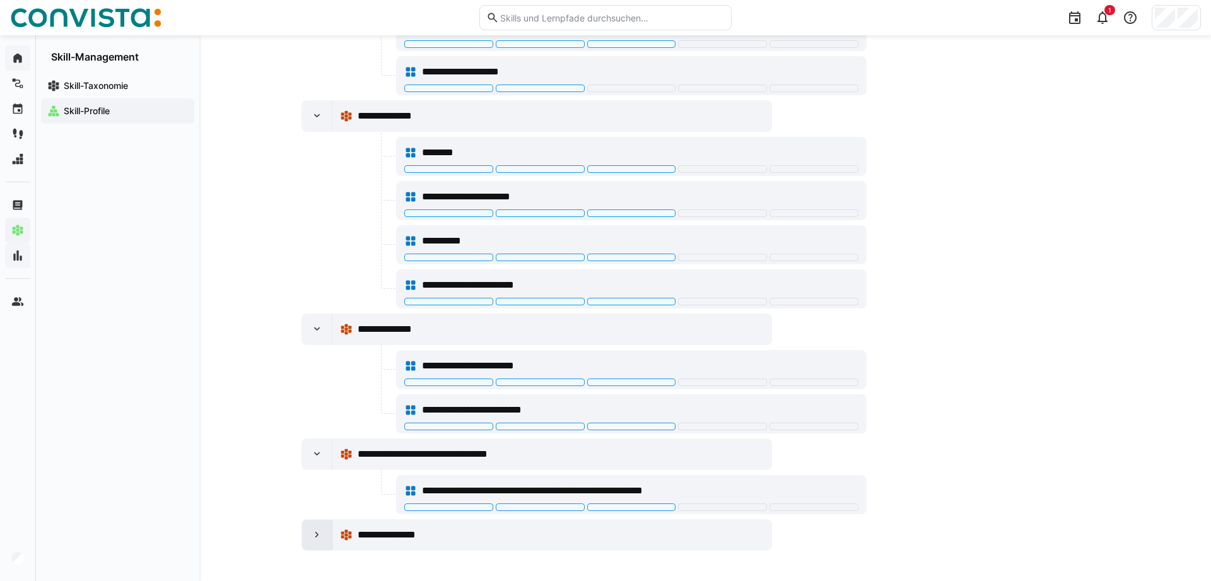
click at [309, 532] on div at bounding box center [317, 535] width 30 height 30
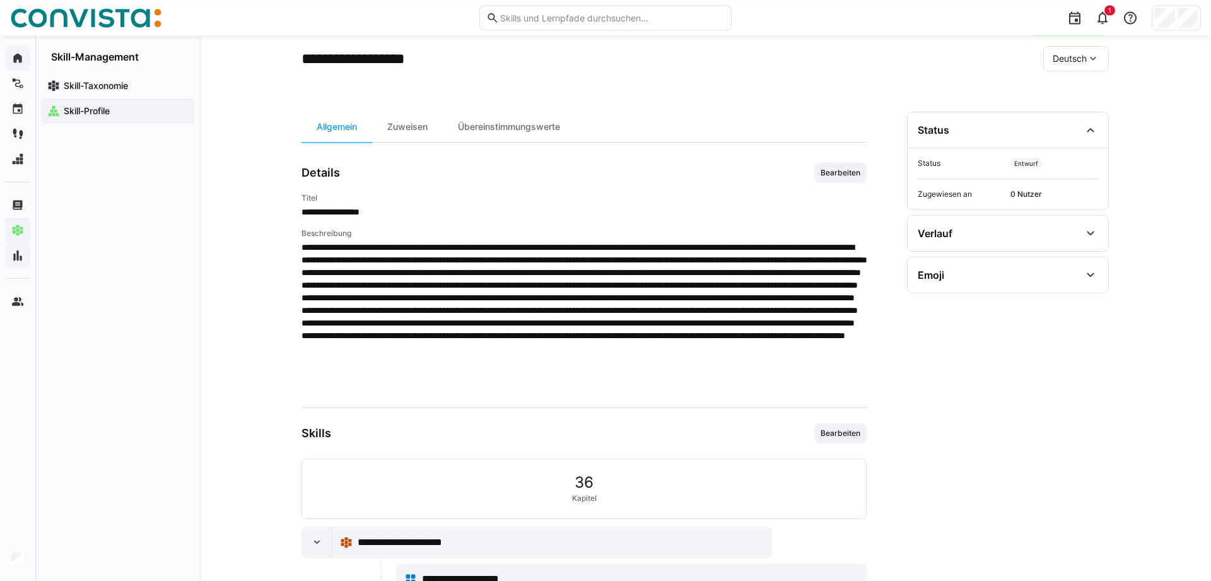
scroll to position [0, 0]
